Goal: Task Accomplishment & Management: Complete application form

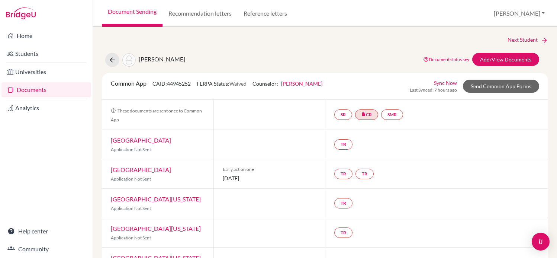
click at [519, 48] on div "Next Student [PERSON_NAME] Document status key TR Requirement. Document not upl…" at bounding box center [325, 194] width 446 height 317
click at [511, 51] on div "Next Student [PERSON_NAME] Document status key TR Requirement. Document not upl…" at bounding box center [325, 194] width 446 height 317
click at [495, 60] on link "Add/View Documents" at bounding box center [505, 59] width 67 height 13
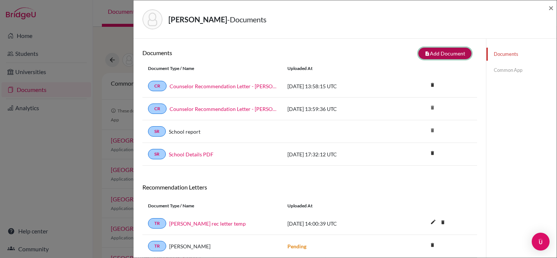
click at [438, 50] on button "note_add Add Document" at bounding box center [444, 54] width 53 height 12
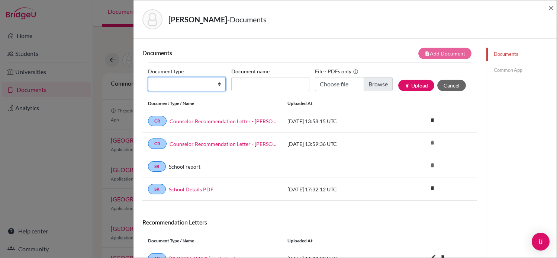
click at [201, 85] on select "Change explanation for Common App reports Counselor recommendation Internationa…" at bounding box center [187, 84] width 78 height 14
select select "5"
click at [148, 77] on select "Change explanation for Common App reports Counselor recommendation Internationa…" at bounding box center [187, 84] width 78 height 14
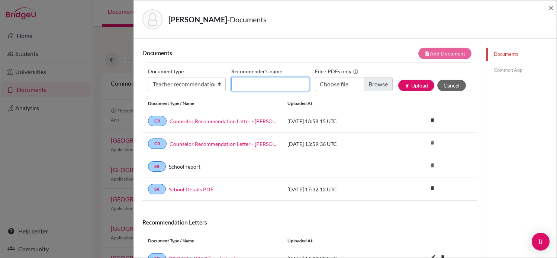
click at [257, 86] on input "Recommender's name" at bounding box center [270, 84] width 78 height 14
type input "[PERSON_NAME]"
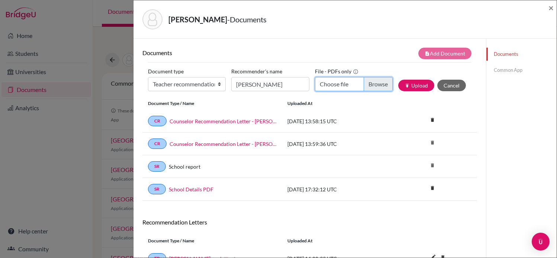
click at [387, 88] on input "Choose file" at bounding box center [354, 84] width 78 height 14
type input "C:\fakepath\[PERSON_NAME] - REC LETTER - [PERSON_NAME].pdf"
click at [420, 86] on button "publish Upload" at bounding box center [416, 86] width 36 height 12
click at [99, 128] on div "[PERSON_NAME] - Documents × Documents note_add Add Document Document type Chang…" at bounding box center [278, 129] width 557 height 258
click at [553, 7] on span "×" at bounding box center [550, 7] width 5 height 11
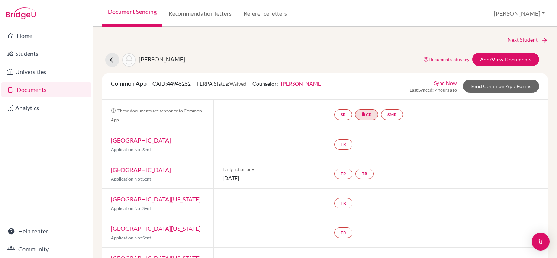
click at [496, 52] on div "Next Student [PERSON_NAME] Document status key TR Requirement. Document not upl…" at bounding box center [325, 194] width 446 height 317
click at [478, 91] on link "Send Common App Forms" at bounding box center [501, 86] width 76 height 13
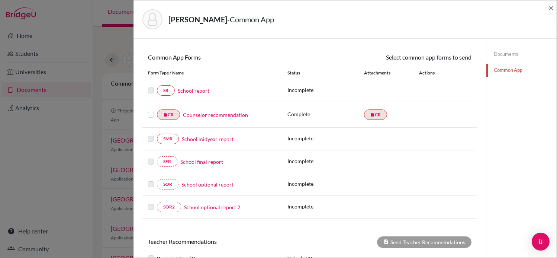
scroll to position [175, 0]
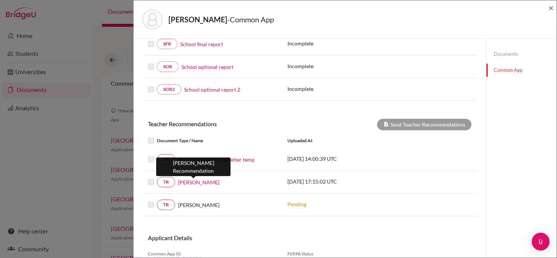
click at [200, 183] on link "[PERSON_NAME]" at bounding box center [198, 182] width 41 height 8
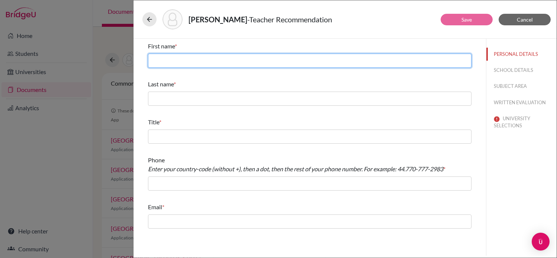
click at [221, 59] on input "text" at bounding box center [309, 61] width 323 height 14
type input "[PERSON_NAME]"
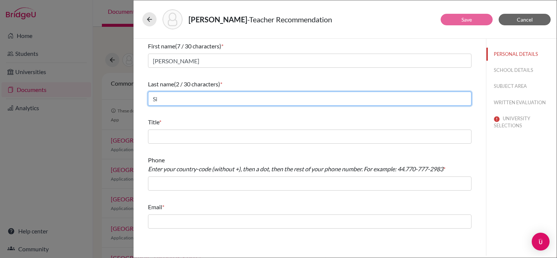
type input "S"
type input "[PERSON_NAME]"
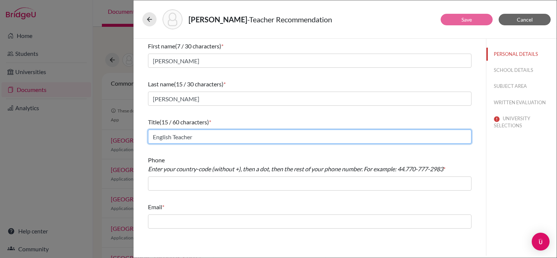
type input "English Teacher"
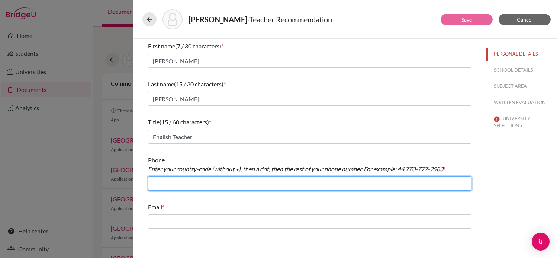
click at [184, 188] on input "text" at bounding box center [309, 183] width 323 height 14
type input "[PHONE_NUMBER]"
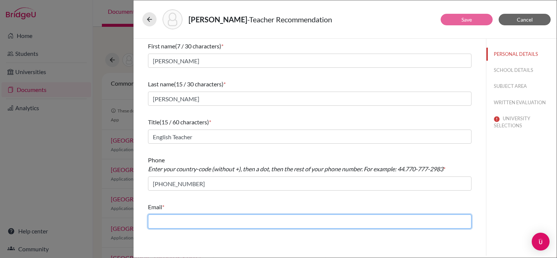
click at [259, 218] on input "text" at bounding box center [309, 221] width 323 height 14
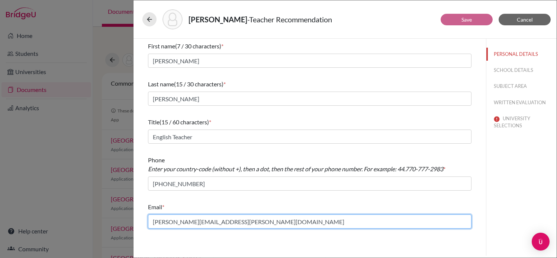
type input "[PERSON_NAME][EMAIL_ADDRESS][PERSON_NAME][DOMAIN_NAME]"
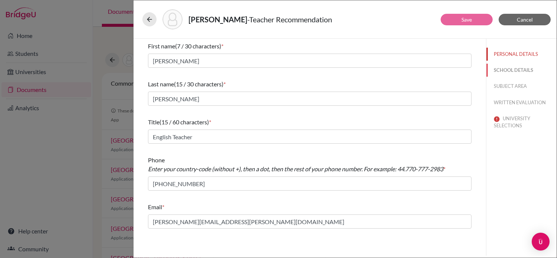
click at [507, 70] on button "SCHOOL DETAILS" at bounding box center [521, 70] width 70 height 13
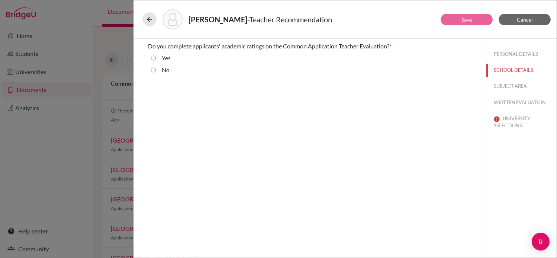
click at [160, 56] on div "Yes" at bounding box center [163, 60] width 15 height 12
click at [155, 58] on div "Yes" at bounding box center [309, 60] width 323 height 12
click at [153, 59] on input "Yes" at bounding box center [153, 58] width 5 height 9
radio input "true"
click at [509, 87] on button "SUBJECT AREA" at bounding box center [521, 86] width 70 height 13
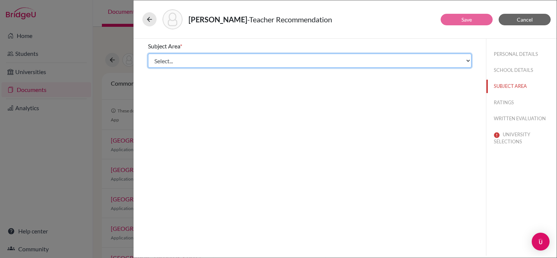
click at [247, 55] on select "Select... Math English Science World Language Social Studies Other Computer Sci…" at bounding box center [309, 61] width 323 height 14
select select "1"
click at [148, 54] on select "Select... Math English Science World Language Social Studies Other Computer Sci…" at bounding box center [309, 61] width 323 height 14
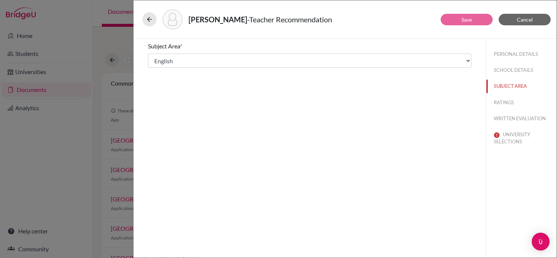
click at [421, 114] on div "Subject Area * Select... Math English Science World Language Social Studies Oth…" at bounding box center [309, 147] width 352 height 217
click at [503, 105] on button "RATINGS" at bounding box center [521, 102] width 70 height 13
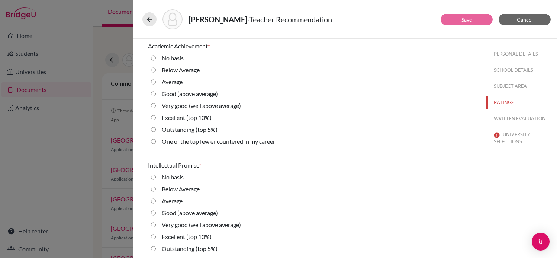
click at [168, 107] on label "Very good (well above average)" at bounding box center [201, 105] width 79 height 9
click at [156, 107] on average\) "Very good (well above average)" at bounding box center [153, 105] width 5 height 9
radio average\) "true"
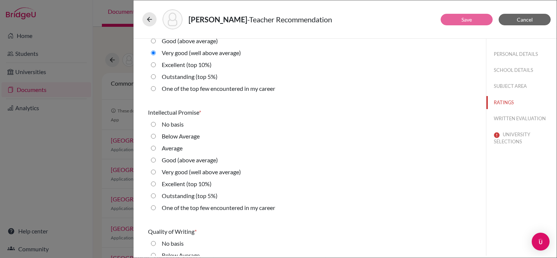
scroll to position [51, 0]
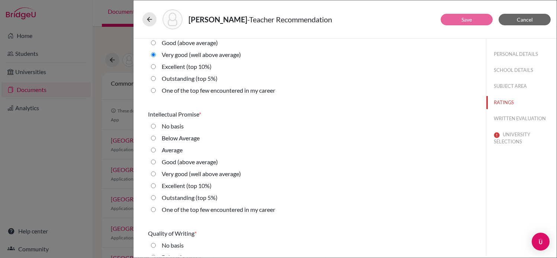
click at [207, 171] on label "Very good (well above average)" at bounding box center [201, 173] width 79 height 9
click at [156, 171] on average\) "Very good (well above average)" at bounding box center [153, 173] width 5 height 9
radio average\) "true"
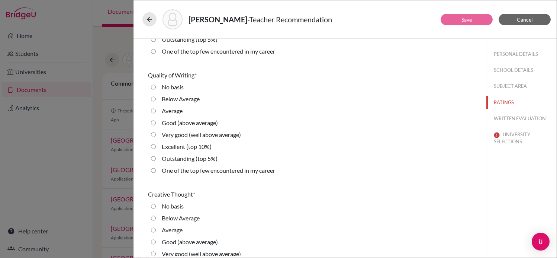
scroll to position [216, 0]
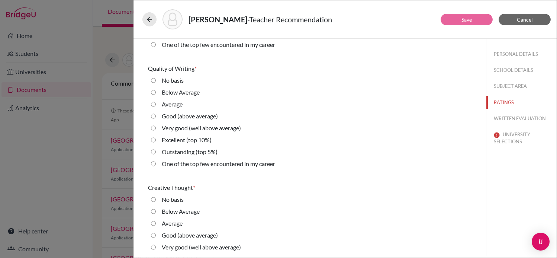
click at [169, 100] on label "Average" at bounding box center [172, 104] width 21 height 9
click at [156, 100] on input "Average" at bounding box center [153, 104] width 5 height 9
radio input "true"
click at [168, 111] on div "Average" at bounding box center [169, 106] width 27 height 12
click at [168, 114] on label "Good (above average)" at bounding box center [190, 116] width 56 height 9
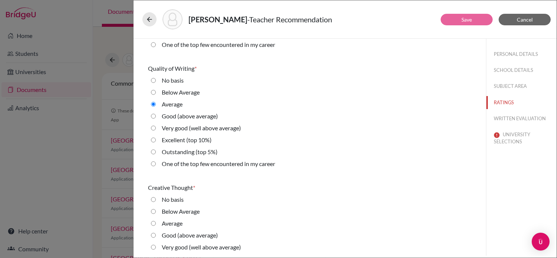
click at [156, 114] on average\) "Good (above average)" at bounding box center [153, 116] width 5 height 9
radio average\) "true"
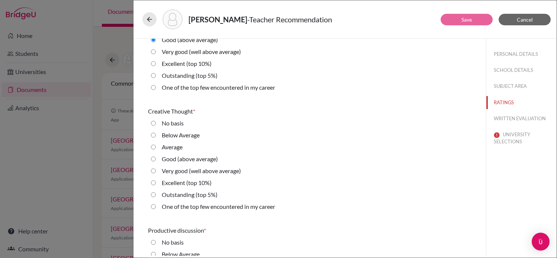
scroll to position [292, 0]
click at [210, 158] on label "Good (above average)" at bounding box center [190, 159] width 56 height 9
click at [156, 158] on average\) "Good (above average)" at bounding box center [153, 159] width 5 height 9
radio average\) "true"
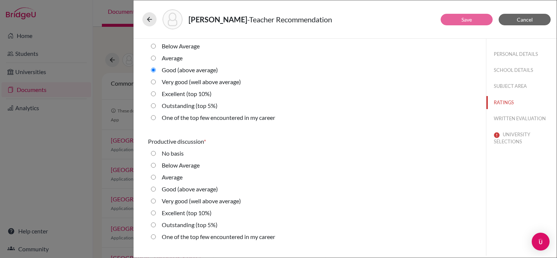
scroll to position [389, 0]
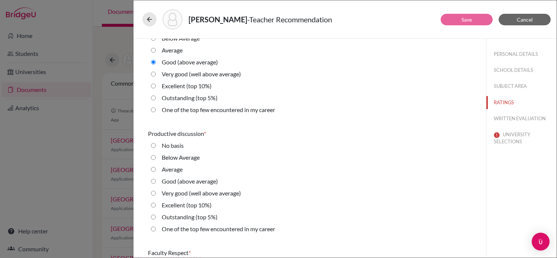
click at [231, 198] on div "Very good (well above average)" at bounding box center [198, 195] width 85 height 12
click at [230, 193] on label "Very good (well above average)" at bounding box center [201, 193] width 79 height 9
click at [156, 193] on average\) "Very good (well above average)" at bounding box center [153, 193] width 5 height 9
radio average\) "true"
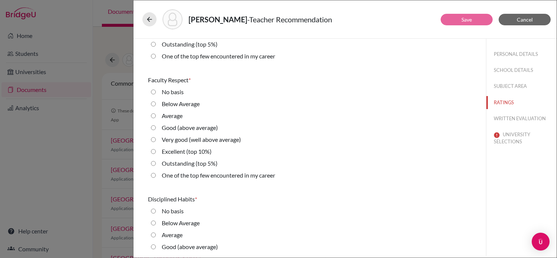
scroll to position [566, 0]
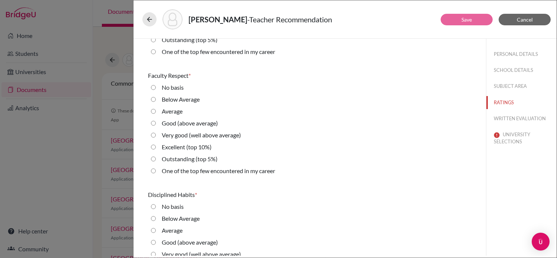
click at [187, 125] on label "Good (above average)" at bounding box center [190, 123] width 56 height 9
click at [156, 125] on average\) "Good (above average)" at bounding box center [153, 123] width 5 height 9
radio average\) "true"
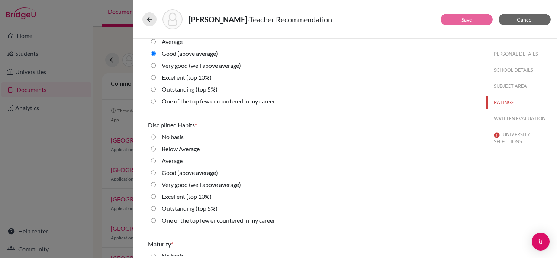
scroll to position [640, 0]
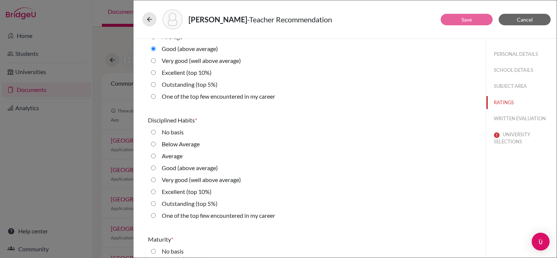
click at [235, 178] on label "Very good (well above average)" at bounding box center [201, 179] width 79 height 9
click at [156, 178] on average\) "Very good (well above average)" at bounding box center [153, 179] width 5 height 9
radio average\) "true"
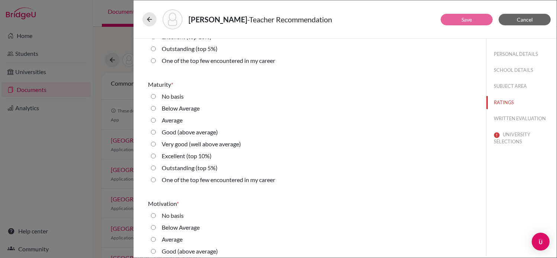
scroll to position [796, 0]
click at [155, 131] on average\) "Good (above average)" at bounding box center [153, 130] width 5 height 9
radio average\) "true"
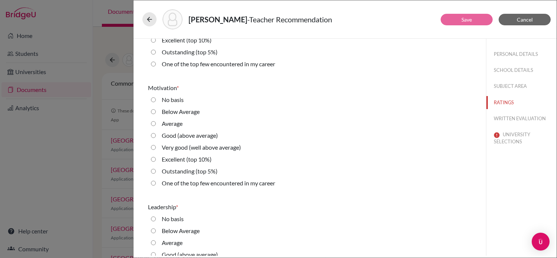
scroll to position [921, 0]
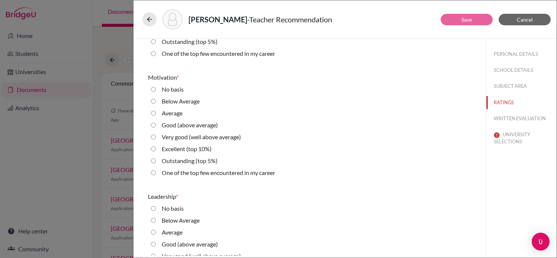
click at [159, 137] on div "Very good (well above average)" at bounding box center [198, 138] width 85 height 12
click at [152, 138] on average\) "Very good (well above average)" at bounding box center [153, 136] width 5 height 9
radio average\) "true"
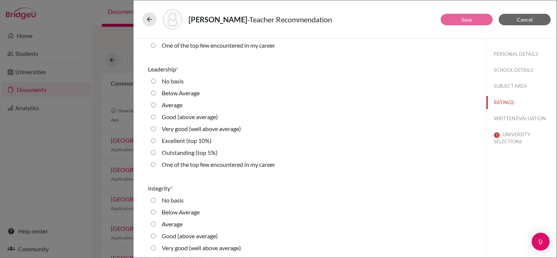
scroll to position [1049, 0]
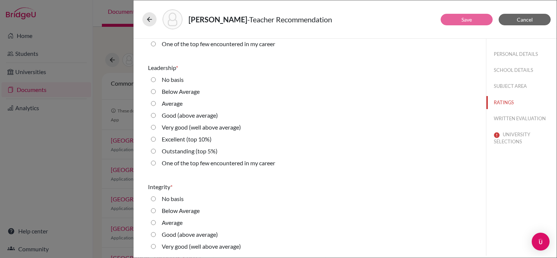
click at [152, 129] on average\) "Very good (well above average)" at bounding box center [153, 127] width 5 height 9
radio average\) "true"
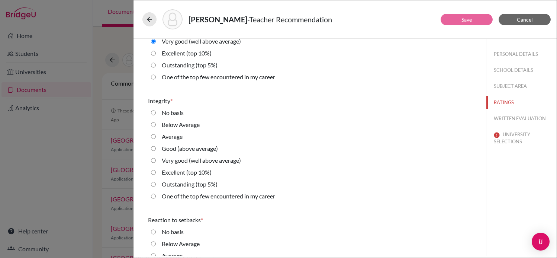
scroll to position [1166, 0]
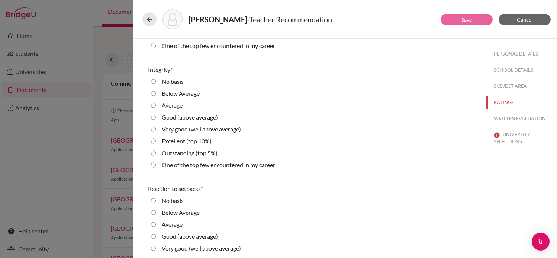
click at [152, 119] on average\) "Good (above average)" at bounding box center [153, 117] width 5 height 9
radio average\) "true"
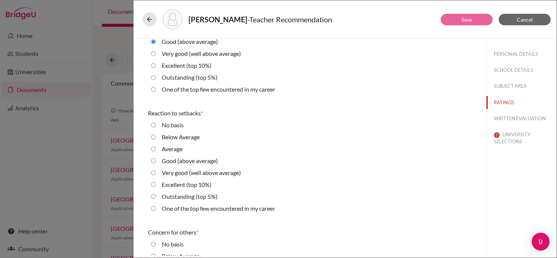
scroll to position [1239, 0]
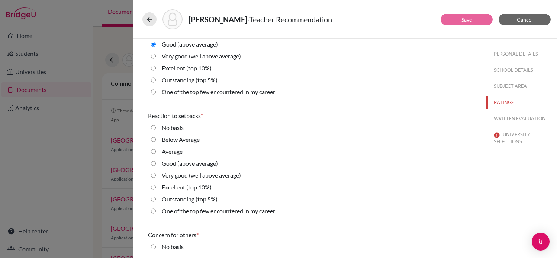
click at [180, 160] on label "Good (above average)" at bounding box center [190, 163] width 56 height 9
click at [156, 160] on average\) "Good (above average)" at bounding box center [153, 163] width 5 height 9
radio average\) "true"
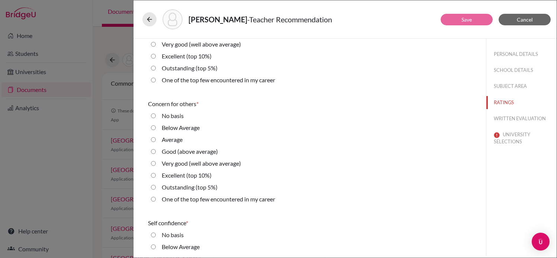
scroll to position [1370, 0]
click at [168, 146] on div "Average" at bounding box center [169, 141] width 27 height 12
click at [181, 149] on label "Good (above average)" at bounding box center [190, 151] width 56 height 9
click at [156, 149] on average\) "Good (above average)" at bounding box center [153, 151] width 5 height 9
radio average\) "true"
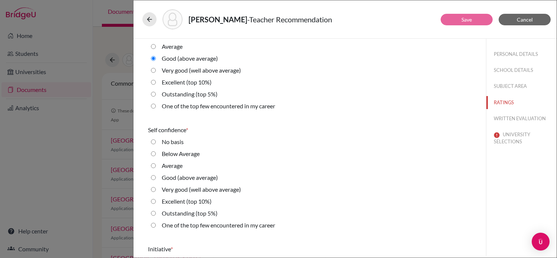
scroll to position [1463, 0]
click at [190, 189] on label "Very good (well above average)" at bounding box center [201, 188] width 79 height 9
click at [156, 189] on average\) "Very good (well above average)" at bounding box center [153, 188] width 5 height 9
radio average\) "true"
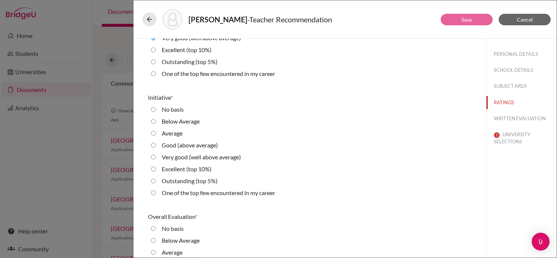
scroll to position [1618, 0]
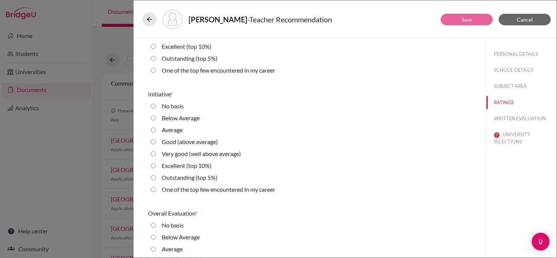
click at [183, 152] on label "Very good (well above average)" at bounding box center [201, 153] width 79 height 9
click at [156, 152] on average\) "Very good (well above average)" at bounding box center [153, 153] width 5 height 9
radio average\) "true"
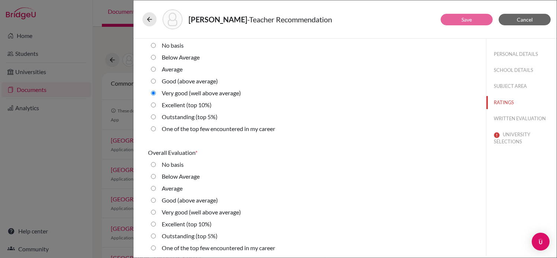
scroll to position [1681, 0]
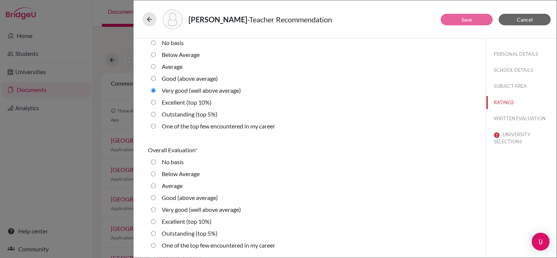
click at [222, 200] on div "Good (above average)" at bounding box center [309, 199] width 323 height 12
click at [220, 213] on label "Very good (well above average)" at bounding box center [201, 209] width 79 height 9
click at [156, 213] on average\) "Very good (well above average)" at bounding box center [153, 209] width 5 height 9
radio average\) "true"
click at [503, 117] on button "WRITTEN EVALUATION" at bounding box center [521, 118] width 70 height 13
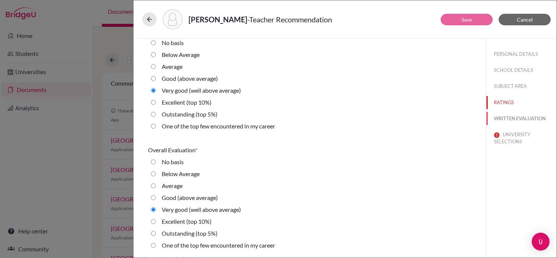
radio average\) "false"
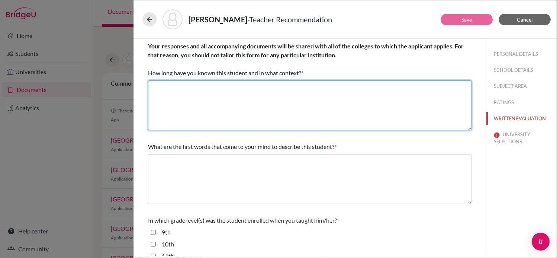
click at [316, 101] on textarea at bounding box center [309, 105] width 323 height 50
type textarea "Two years as his English professor"
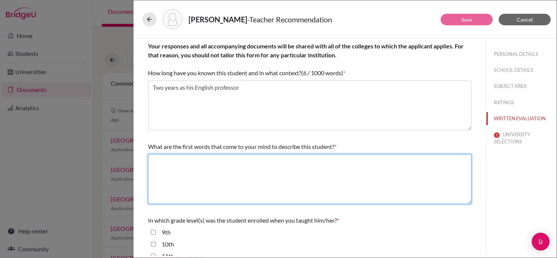
click at [289, 179] on textarea at bounding box center [309, 179] width 323 height 50
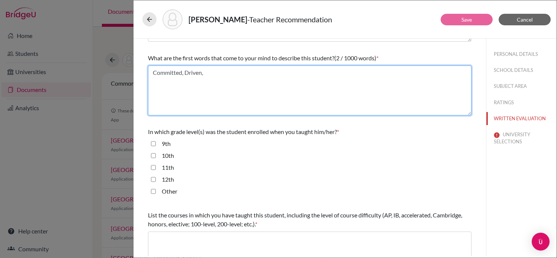
scroll to position [99, 0]
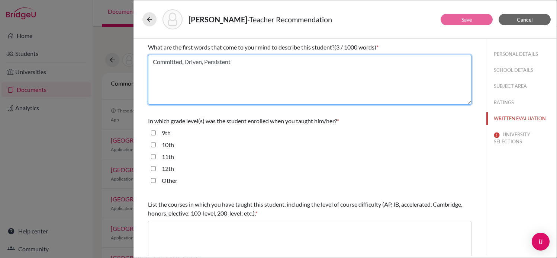
type textarea "Committed, Driven, Persistent"
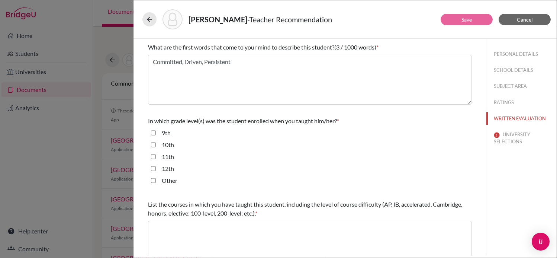
click at [153, 145] on input "10th" at bounding box center [153, 144] width 5 height 9
checkbox input "true"
click at [153, 161] on div "11th" at bounding box center [309, 158] width 323 height 12
click at [153, 158] on input "11th" at bounding box center [153, 156] width 5 height 9
checkbox input "true"
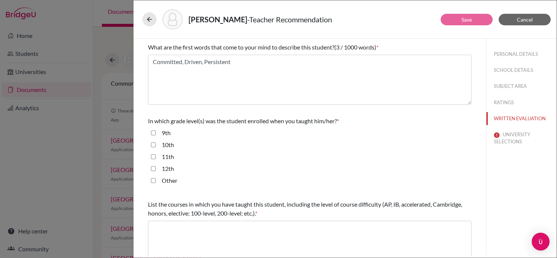
click at [156, 168] on div "12th" at bounding box center [165, 170] width 18 height 12
click at [153, 168] on input "12th" at bounding box center [153, 168] width 5 height 9
checkbox input "true"
click at [173, 147] on label "10th" at bounding box center [168, 144] width 12 height 9
click at [156, 147] on input "10th" at bounding box center [153, 144] width 5 height 9
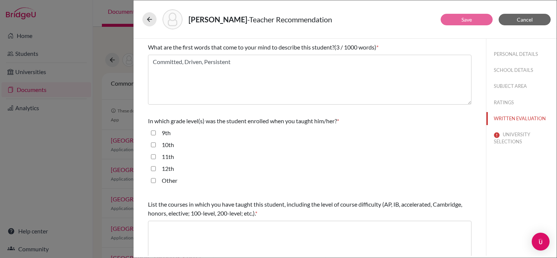
checkbox input "false"
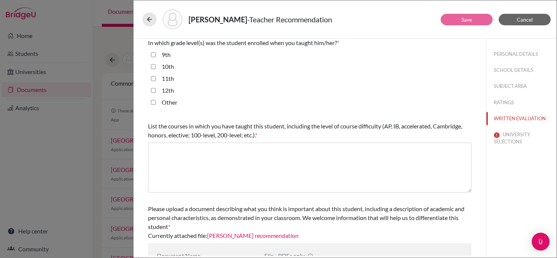
scroll to position [183, 0]
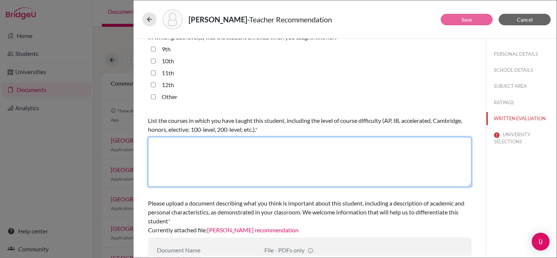
click at [216, 161] on textarea at bounding box center [309, 162] width 323 height 50
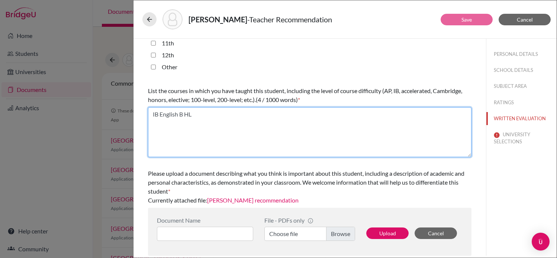
type textarea "IB English B HL"
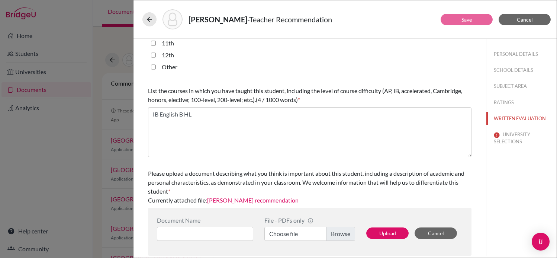
click at [347, 237] on label "Choose file" at bounding box center [309, 233] width 91 height 14
click at [347, 237] on input "Choose file" at bounding box center [309, 233] width 91 height 14
click at [393, 204] on div "Please upload a document describing what you think is important about this stud…" at bounding box center [309, 187] width 323 height 42
click at [516, 138] on button "UNIVERSITY SELECTIONS" at bounding box center [521, 138] width 70 height 20
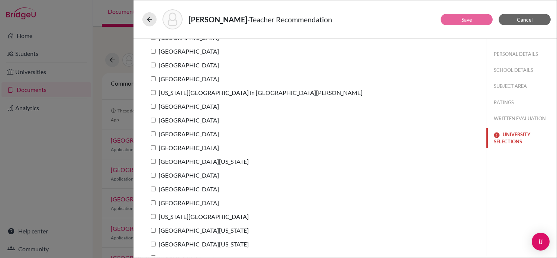
scroll to position [127, 0]
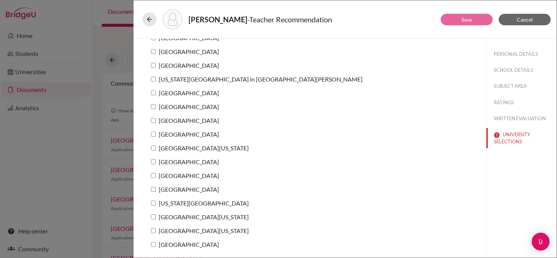
click at [155, 88] on label "[GEOGRAPHIC_DATA]" at bounding box center [183, 92] width 71 height 11
click at [155, 92] on input "[GEOGRAPHIC_DATA]" at bounding box center [153, 92] width 5 height 5
checkbox input "true"
click at [448, 17] on button "Save" at bounding box center [467, 20] width 52 height 12
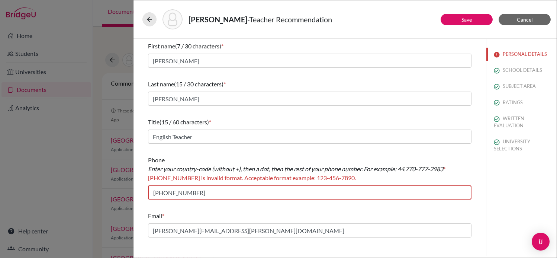
scroll to position [0, 0]
click at [159, 192] on input "[PHONE_NUMBER]" at bounding box center [309, 192] width 323 height 14
click at [157, 192] on input "[PHONE_NUMBER]" at bounding box center [309, 192] width 323 height 14
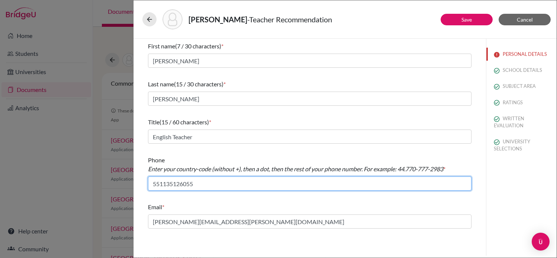
click at [160, 184] on input "551135126055" at bounding box center [309, 183] width 323 height 14
click at [167, 185] on input "55.1135126055" at bounding box center [309, 183] width 323 height 14
click at [166, 181] on input "55.35126055" at bounding box center [309, 183] width 323 height 14
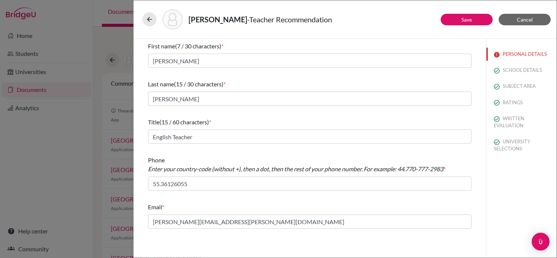
click at [242, 170] on icon "Enter your country-code (without +), then a dot, then the rest of your phone nu…" at bounding box center [295, 168] width 295 height 7
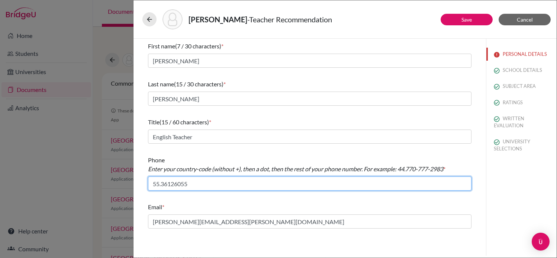
click at [176, 183] on input "55.36126055" at bounding box center [309, 183] width 323 height 14
type input "55.3612-6055"
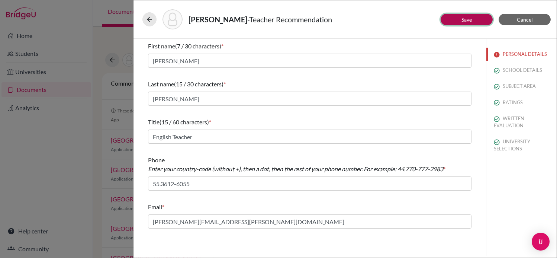
click at [461, 17] on link "Save" at bounding box center [466, 19] width 10 height 6
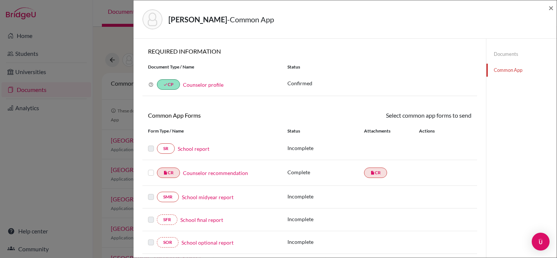
click at [101, 41] on div "[PERSON_NAME] - Common App × × REQUIRED INFORMATION Document Type / Name Status…" at bounding box center [278, 129] width 557 height 258
click at [77, 138] on div "[PERSON_NAME] - Common App × × REQUIRED INFORMATION Document Type / Name Status…" at bounding box center [278, 129] width 557 height 258
